Goal: Information Seeking & Learning: Compare options

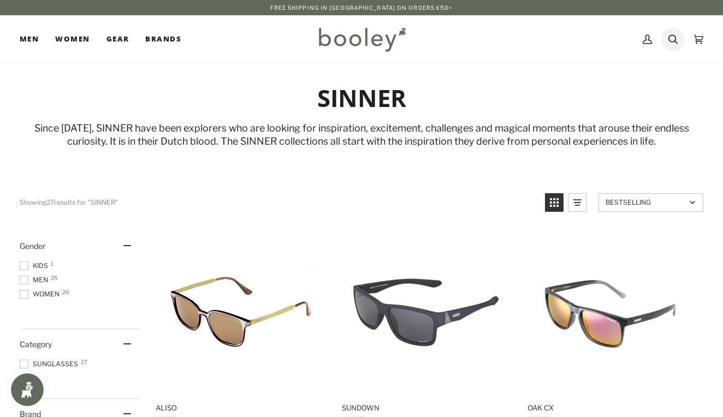
click at [680, 41] on link "Search" at bounding box center [673, 39] width 26 height 48
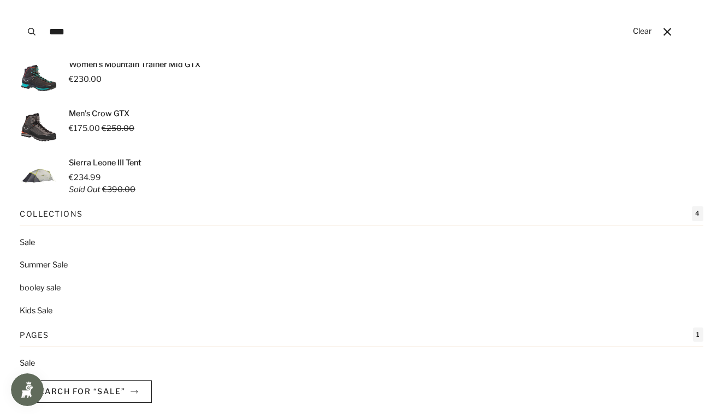
scroll to position [132, 0]
type input "****"
click at [32, 241] on link "Sale" at bounding box center [362, 244] width 684 height 12
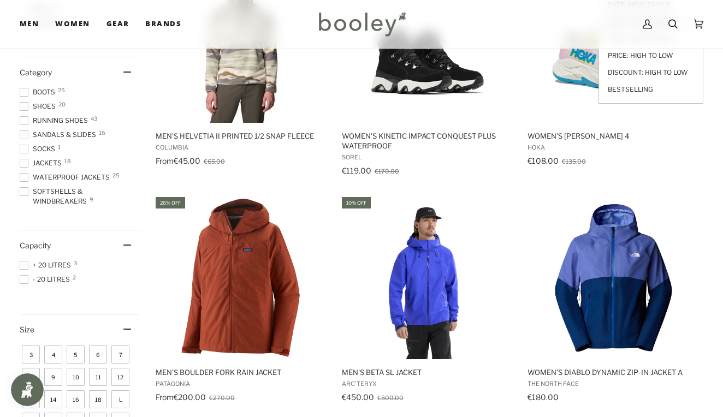
scroll to position [263, 0]
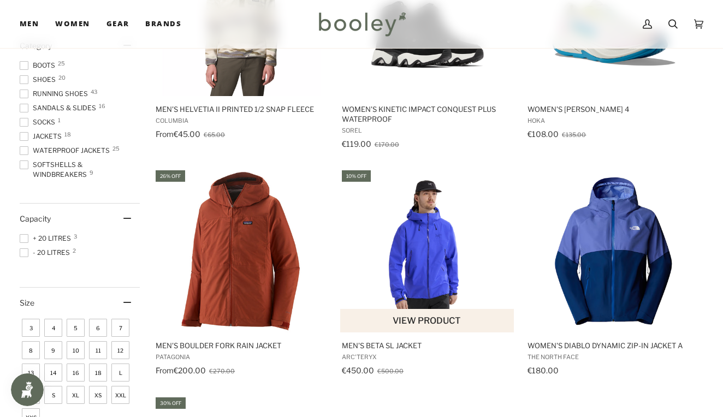
click at [400, 259] on img "Men's Beta SL Jacket" at bounding box center [428, 251] width 164 height 164
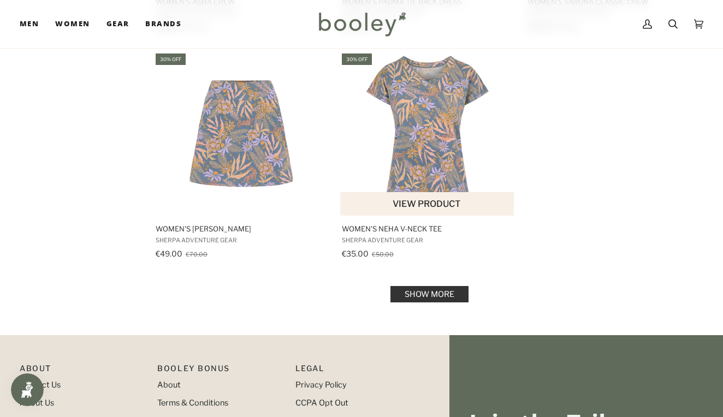
scroll to position [1534, 0]
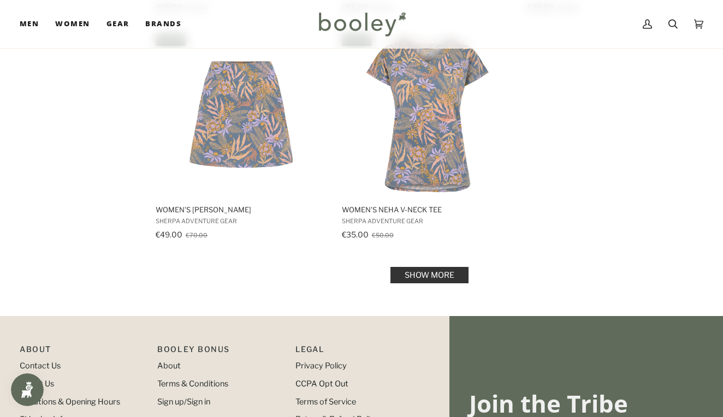
click at [432, 275] on link "Show more" at bounding box center [429, 275] width 78 height 16
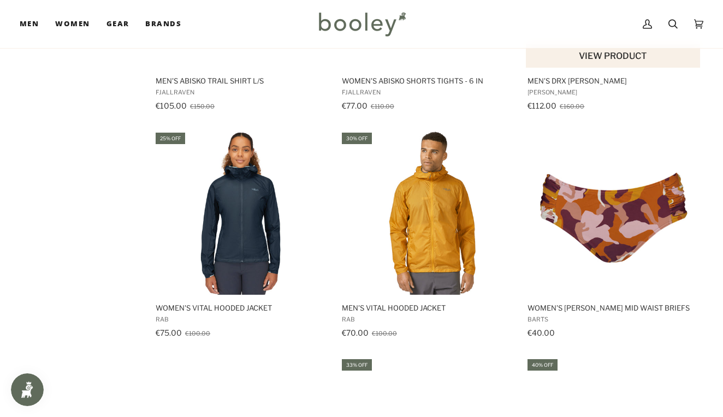
scroll to position [2364, 0]
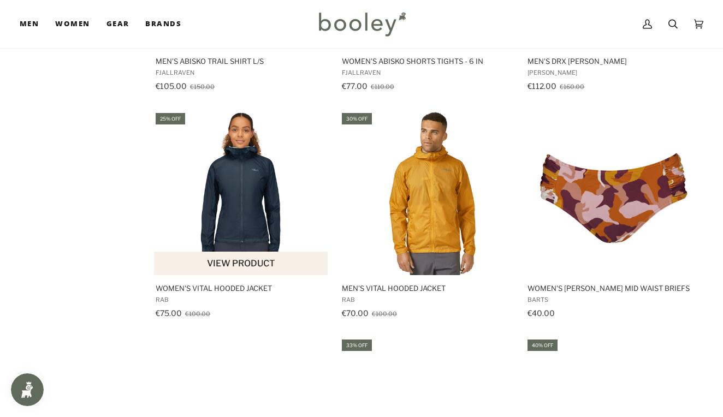
click at [257, 209] on img "Women's Vital Hooded Jacket" at bounding box center [241, 193] width 164 height 164
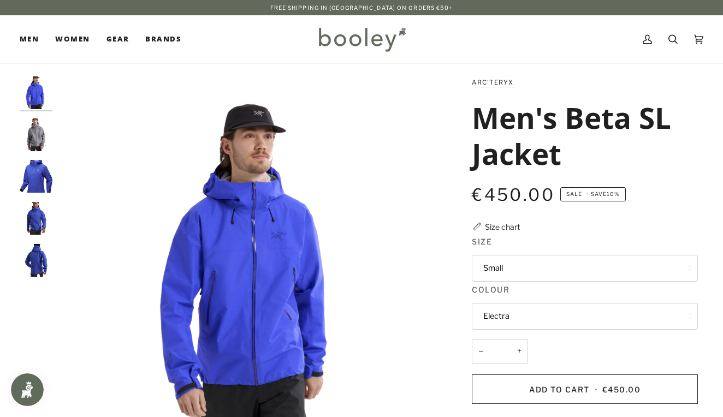
click at [553, 268] on button "Small" at bounding box center [585, 268] width 226 height 27
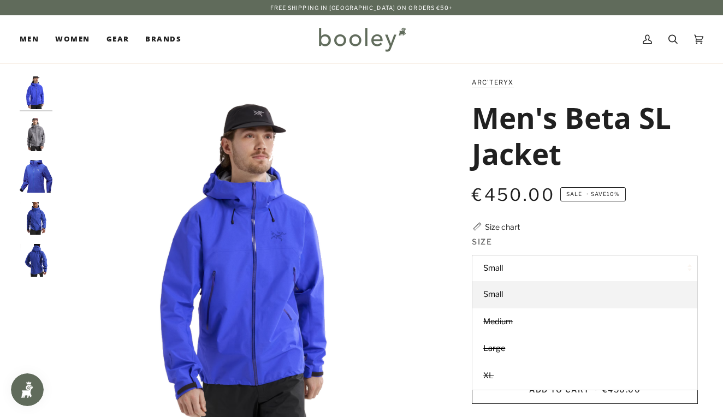
click at [319, 215] on img "Men's Beta SL Jacket" at bounding box center [252, 270] width 389 height 389
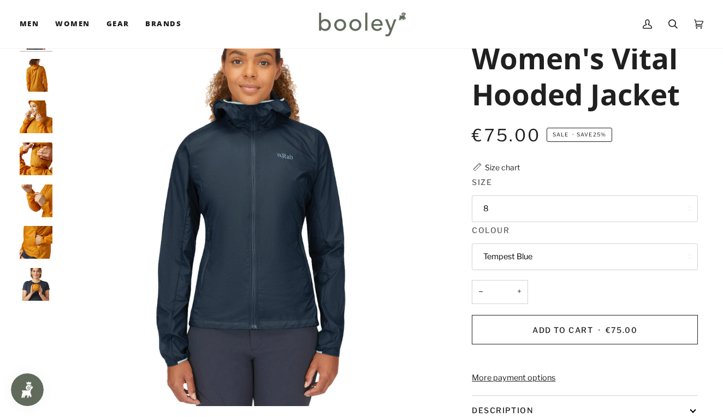
click at [511, 215] on button "8" at bounding box center [585, 208] width 226 height 27
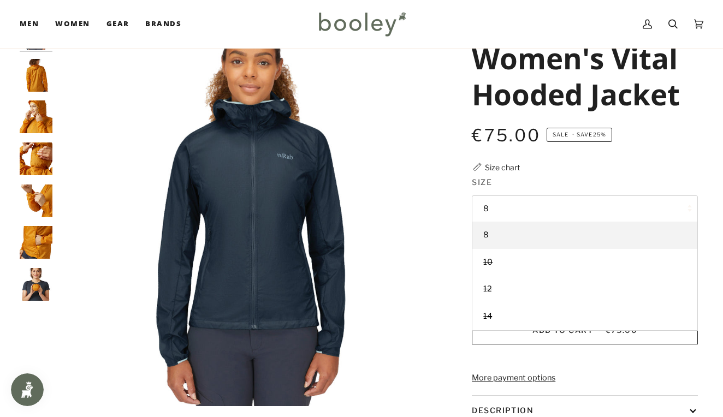
click at [28, 204] on img "Rab Women's Vital Hooded Jacket - Booley Galway" at bounding box center [36, 201] width 33 height 33
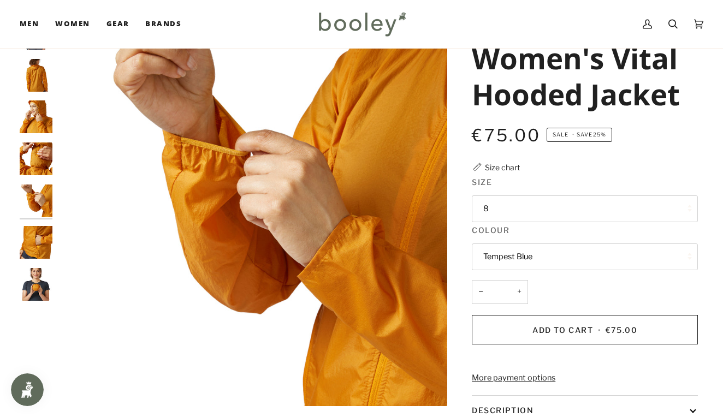
click at [41, 120] on img "Rab Women's Vital Hooded Jacket - Booley Galway" at bounding box center [36, 116] width 33 height 33
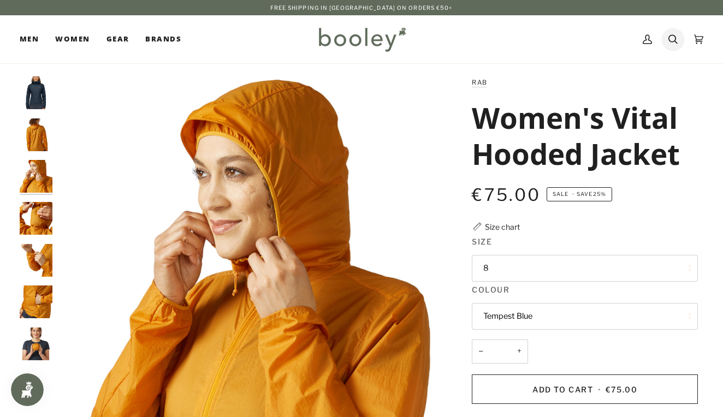
click at [674, 42] on icon at bounding box center [672, 39] width 9 height 16
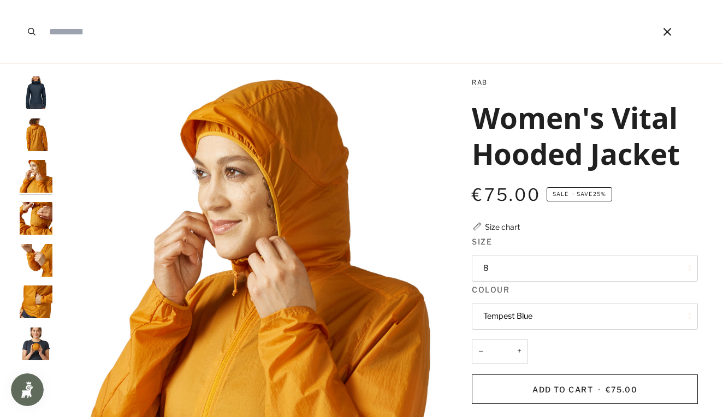
click at [233, 39] on input "Search our store" at bounding box center [336, 31] width 584 height 63
type input "***"
click at [32, 32] on button "Search" at bounding box center [32, 31] width 24 height 63
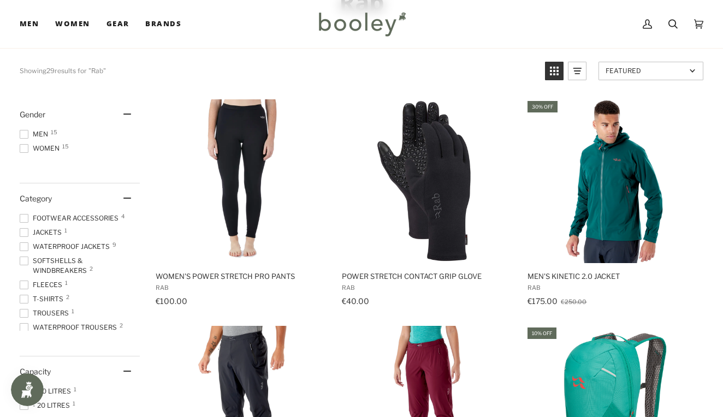
scroll to position [102, 0]
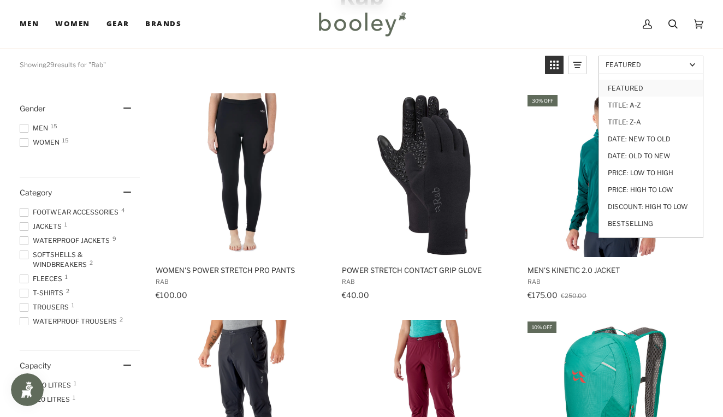
click at [628, 68] on span "Featured" at bounding box center [645, 65] width 80 height 8
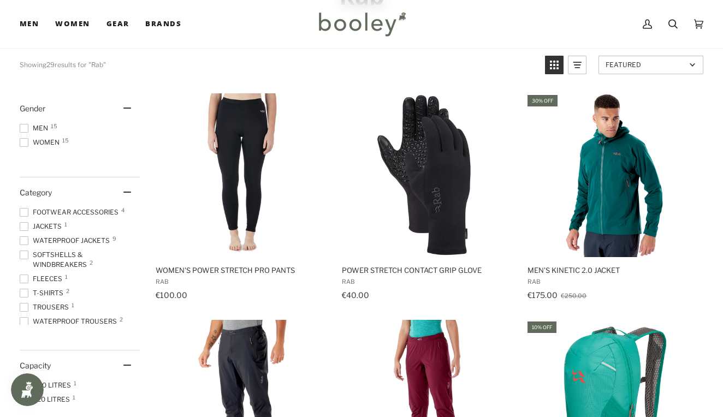
click at [628, 68] on span "Featured" at bounding box center [645, 65] width 80 height 8
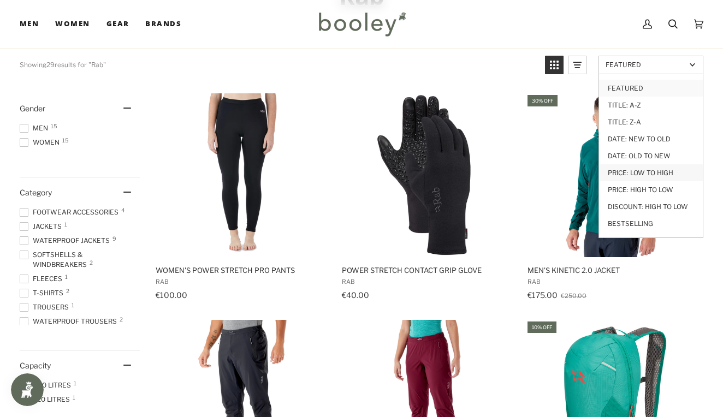
click at [637, 173] on link "Price: Low to High" at bounding box center [651, 172] width 104 height 17
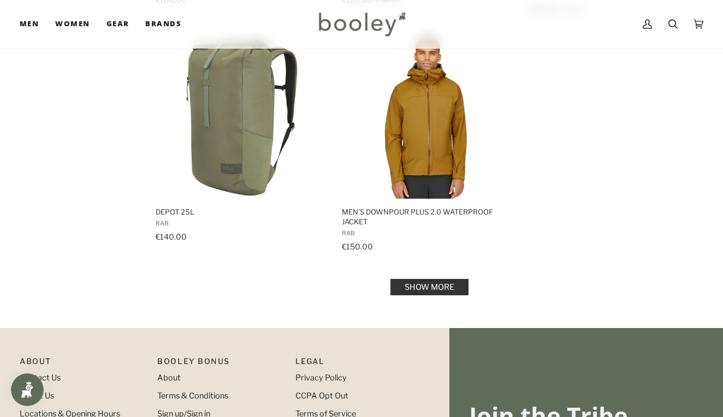
scroll to position [1533, 0]
click at [443, 286] on link "Show more" at bounding box center [429, 286] width 78 height 16
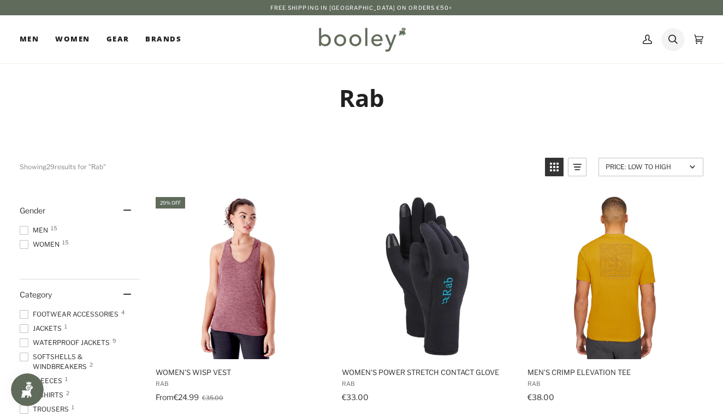
click at [679, 44] on link "Search" at bounding box center [673, 39] width 26 height 48
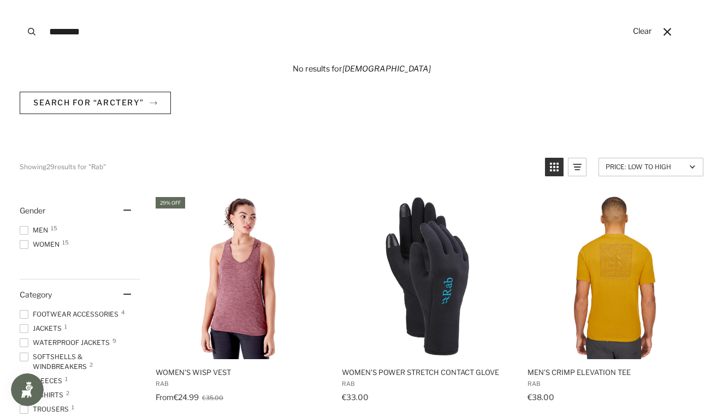
type input "********"
click at [32, 32] on button "Search" at bounding box center [32, 31] width 24 height 63
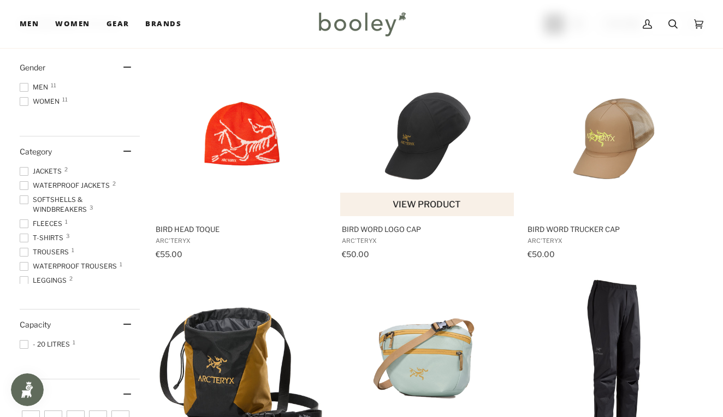
scroll to position [192, 0]
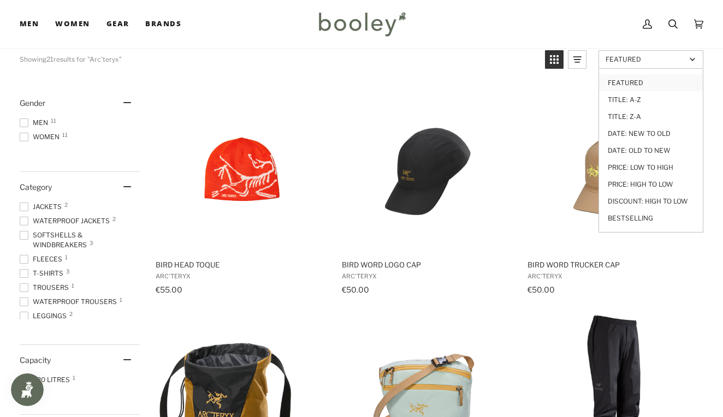
click at [668, 55] on span "Featured" at bounding box center [645, 59] width 80 height 8
click at [656, 167] on link "Price: Low to High" at bounding box center [651, 167] width 104 height 17
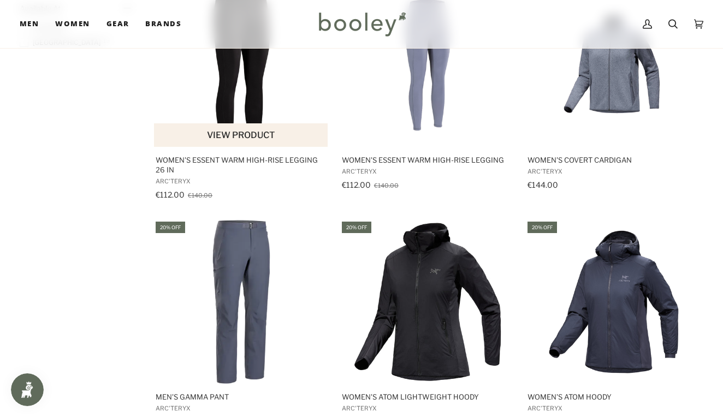
scroll to position [1079, 0]
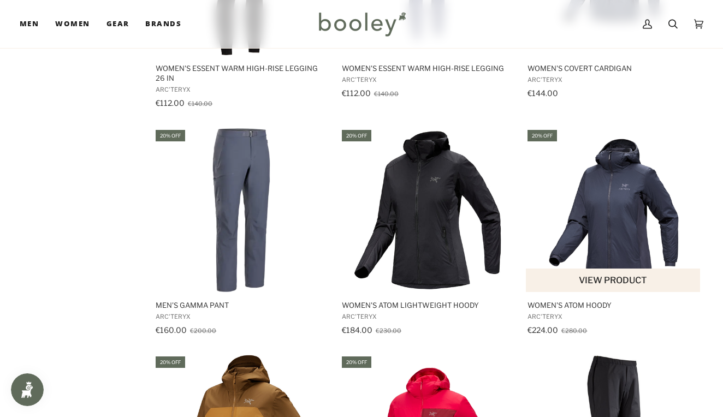
click at [628, 191] on img "Women's Atom Hoody" at bounding box center [614, 210] width 164 height 164
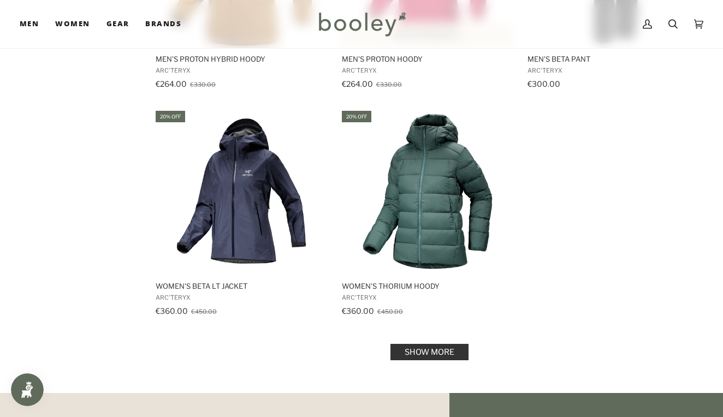
scroll to position [1553, 0]
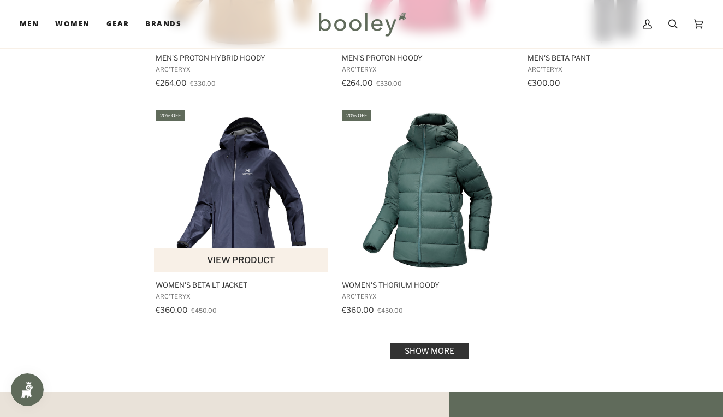
click at [233, 183] on img "Women's Beta LT Jacket" at bounding box center [241, 190] width 164 height 164
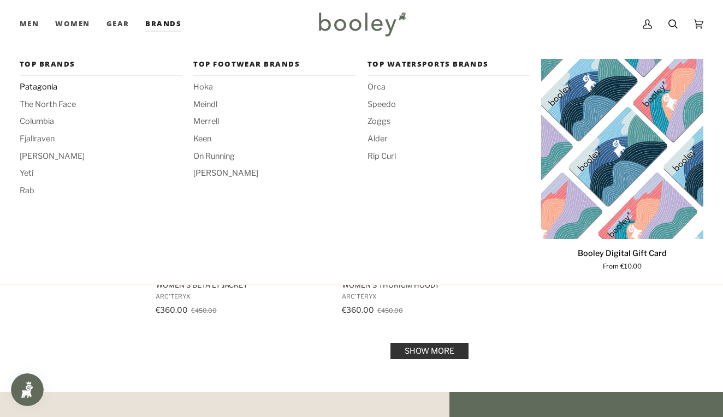
click at [50, 85] on span "Patagonia" at bounding box center [101, 87] width 162 height 12
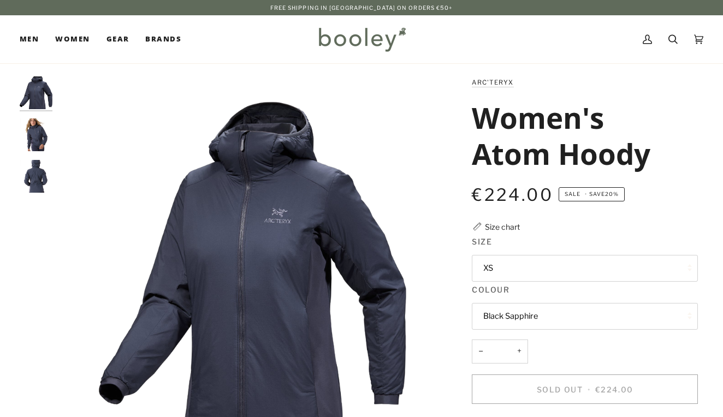
click at [581, 263] on button "XS" at bounding box center [585, 268] width 226 height 27
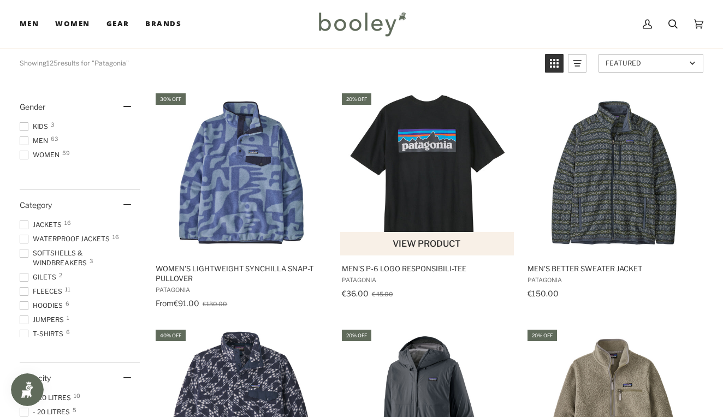
scroll to position [188, 0]
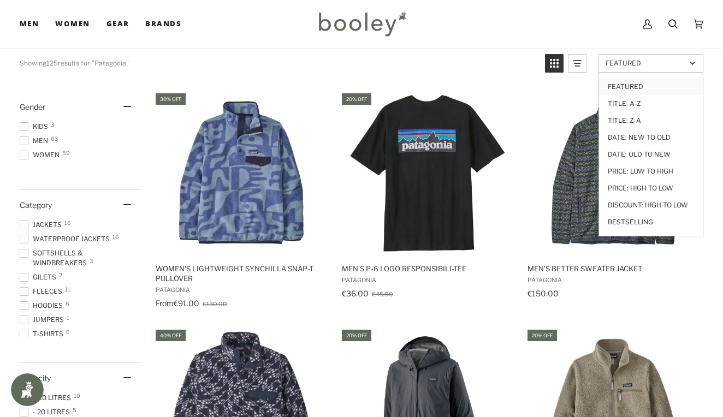
click at [688, 60] on link "Featured" at bounding box center [650, 63] width 105 height 19
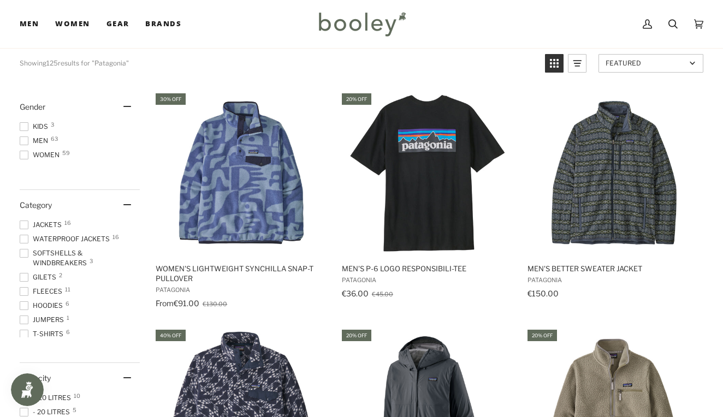
click at [688, 60] on link "Featured" at bounding box center [650, 63] width 105 height 19
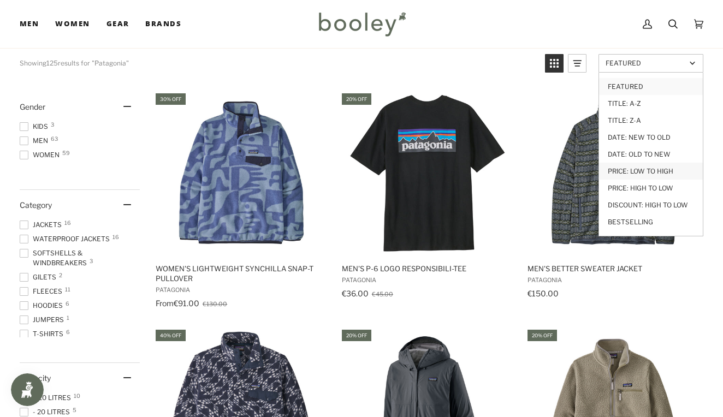
click at [652, 170] on link "Price: Low to High" at bounding box center [651, 171] width 104 height 17
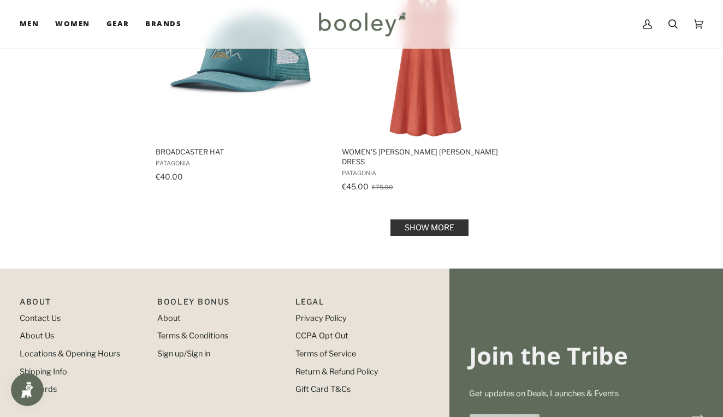
scroll to position [1691, 0]
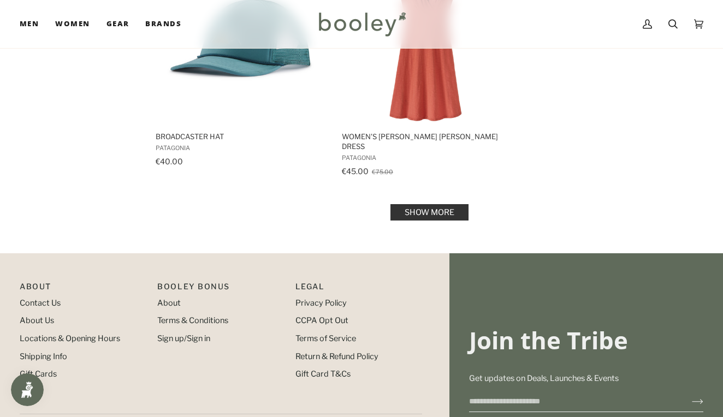
click at [447, 204] on link "Show more" at bounding box center [429, 212] width 78 height 16
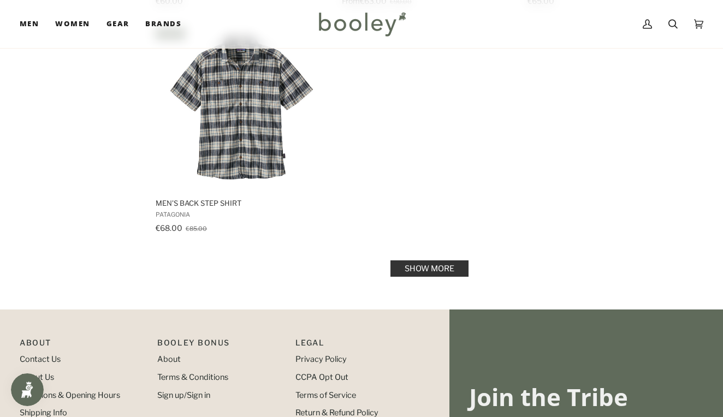
scroll to position [3240, 0]
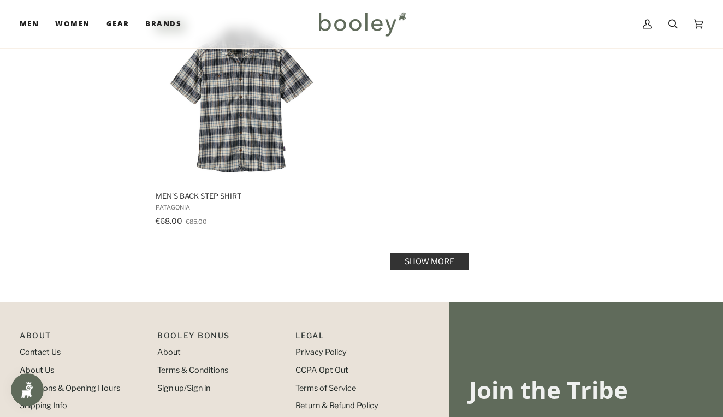
click at [432, 253] on link "Show more" at bounding box center [429, 261] width 78 height 16
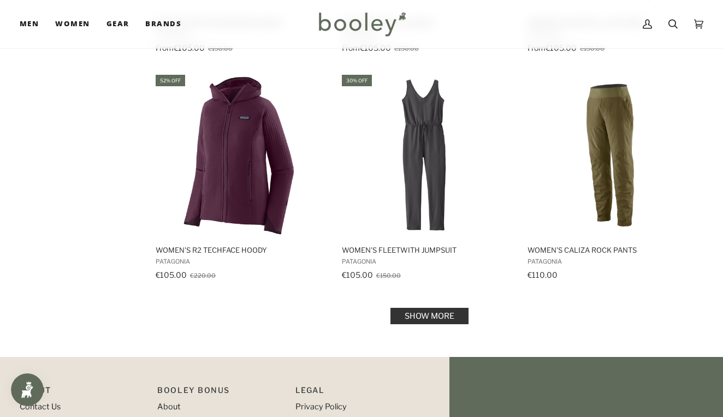
scroll to position [4568, 0]
click at [439, 307] on link "Show more" at bounding box center [429, 315] width 78 height 16
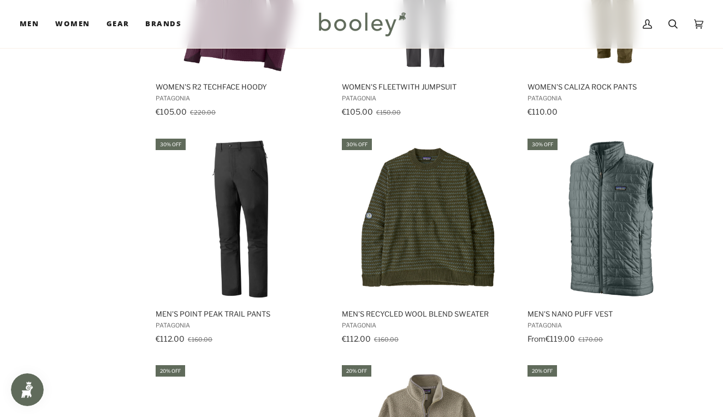
scroll to position [4486, 0]
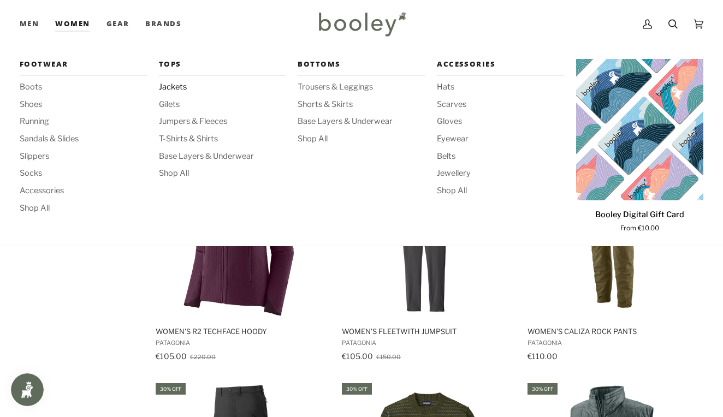
click at [176, 87] on span "Jackets" at bounding box center [222, 87] width 127 height 12
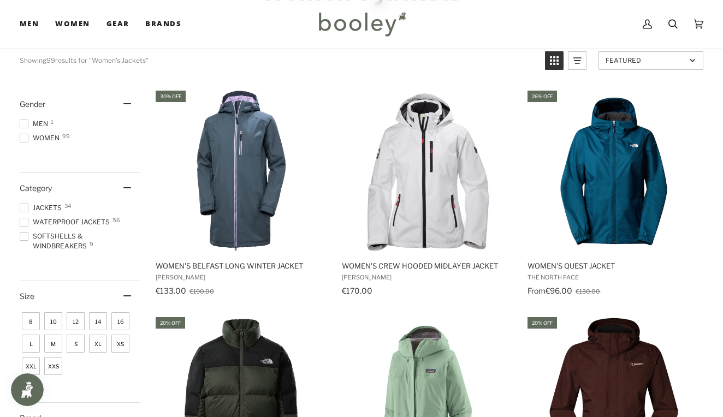
scroll to position [106, 0]
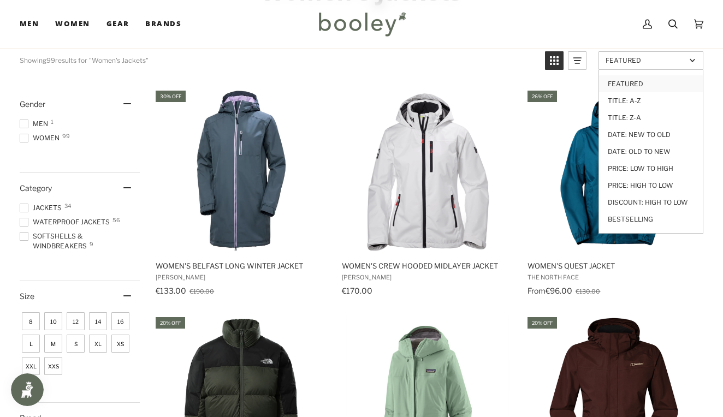
click at [685, 62] on span "Featured" at bounding box center [645, 60] width 80 height 8
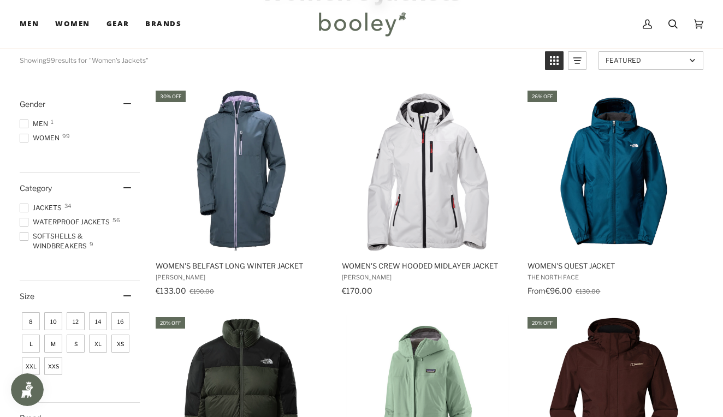
click at [681, 68] on link "Featured" at bounding box center [650, 60] width 105 height 19
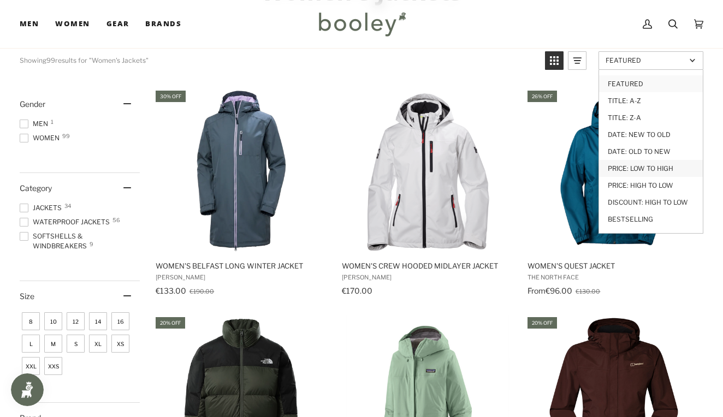
click at [659, 164] on link "Price: Low to High" at bounding box center [651, 168] width 104 height 17
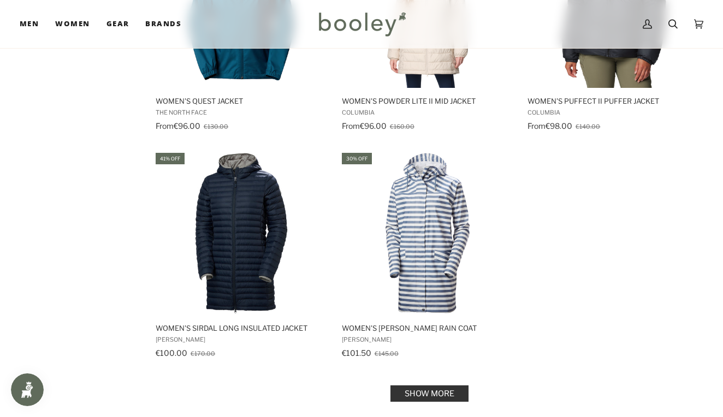
scroll to position [1433, 0]
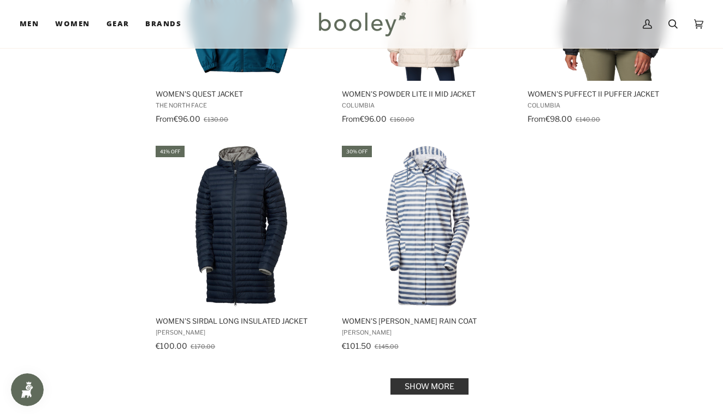
click at [449, 390] on link "Show more" at bounding box center [429, 386] width 78 height 16
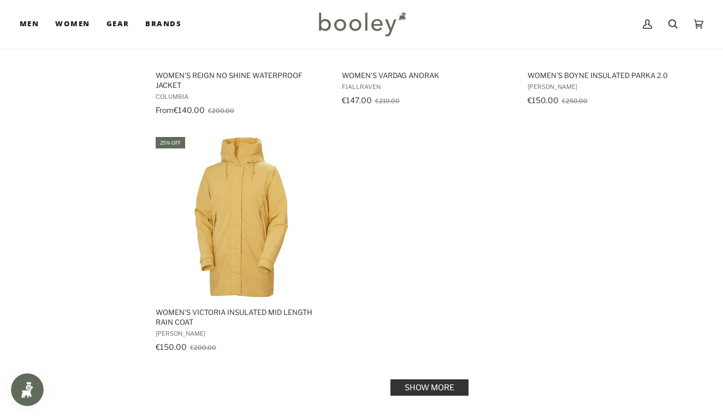
scroll to position [3258, 0]
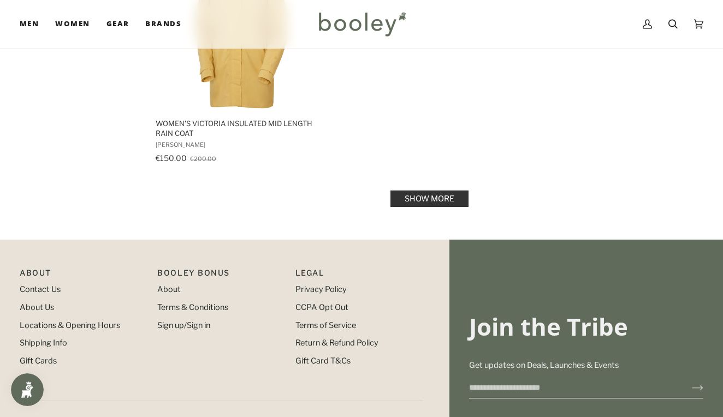
click at [436, 193] on link "Show more" at bounding box center [429, 199] width 78 height 16
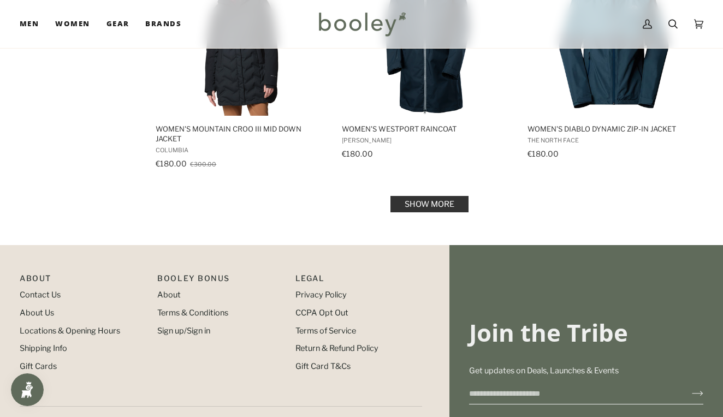
scroll to position [4626, 0]
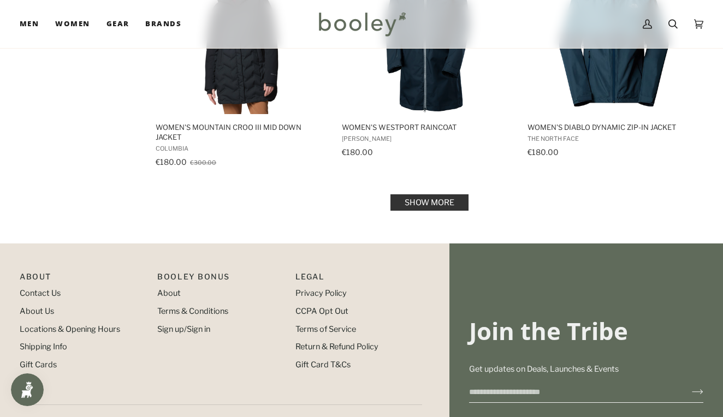
click at [430, 201] on link "Show more" at bounding box center [429, 202] width 78 height 16
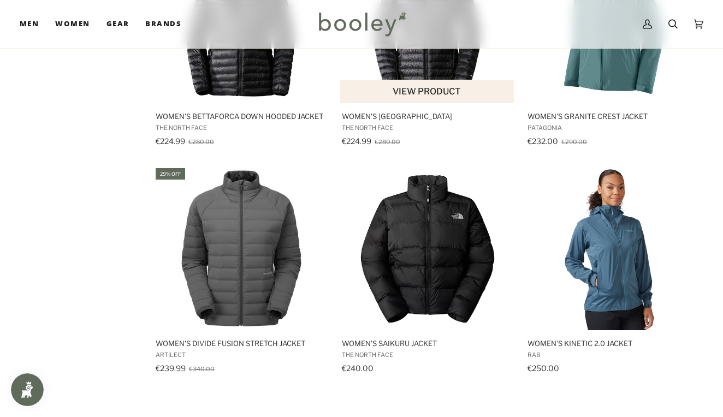
scroll to position [5767, 0]
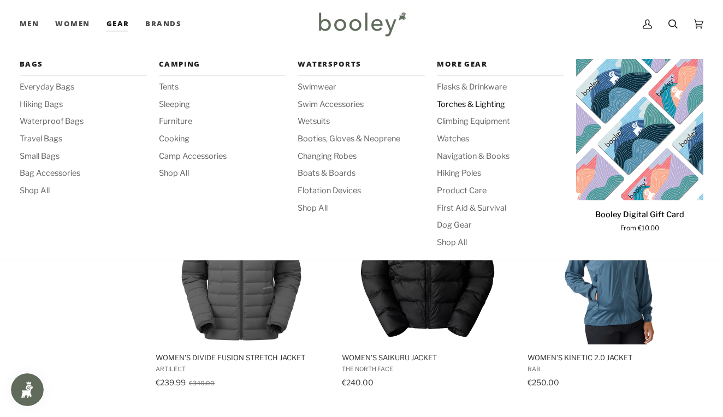
click at [446, 108] on span "Torches & Lighting" at bounding box center [500, 105] width 127 height 12
